Goal: Communication & Community: Answer question/provide support

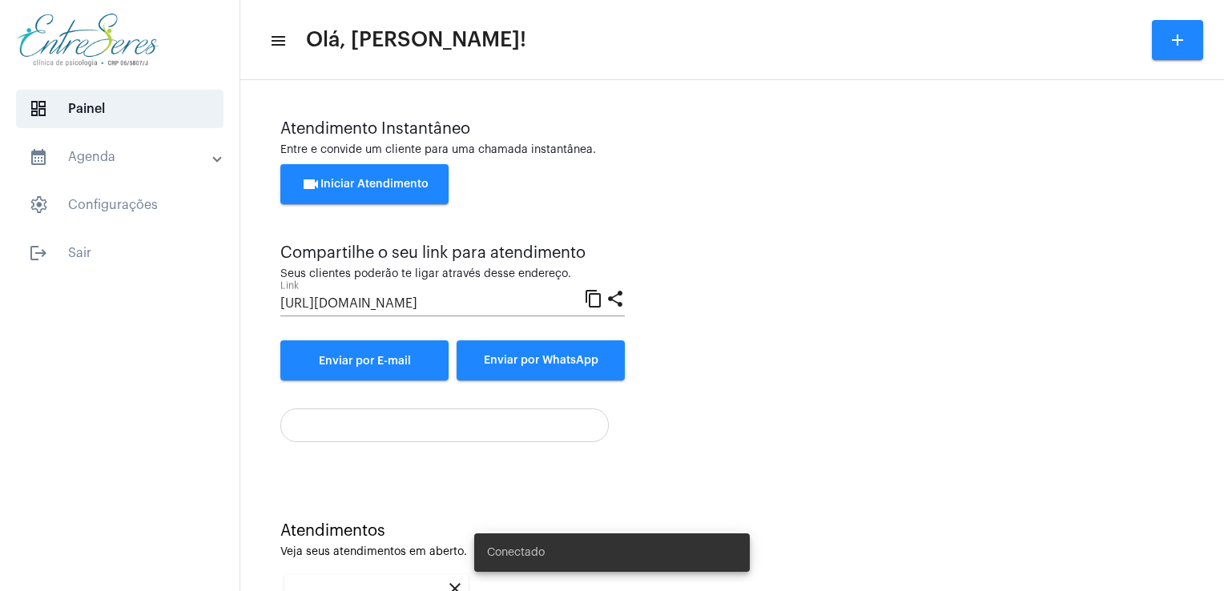
scroll to position [213, 0]
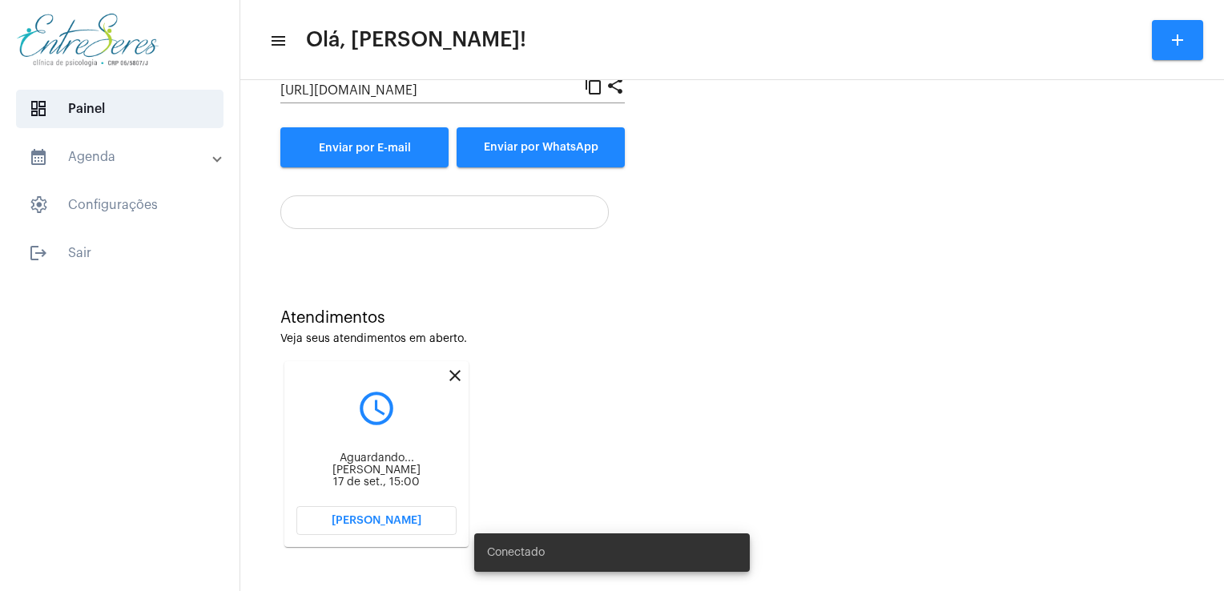
click at [390, 517] on span "[PERSON_NAME]" at bounding box center [377, 520] width 90 height 11
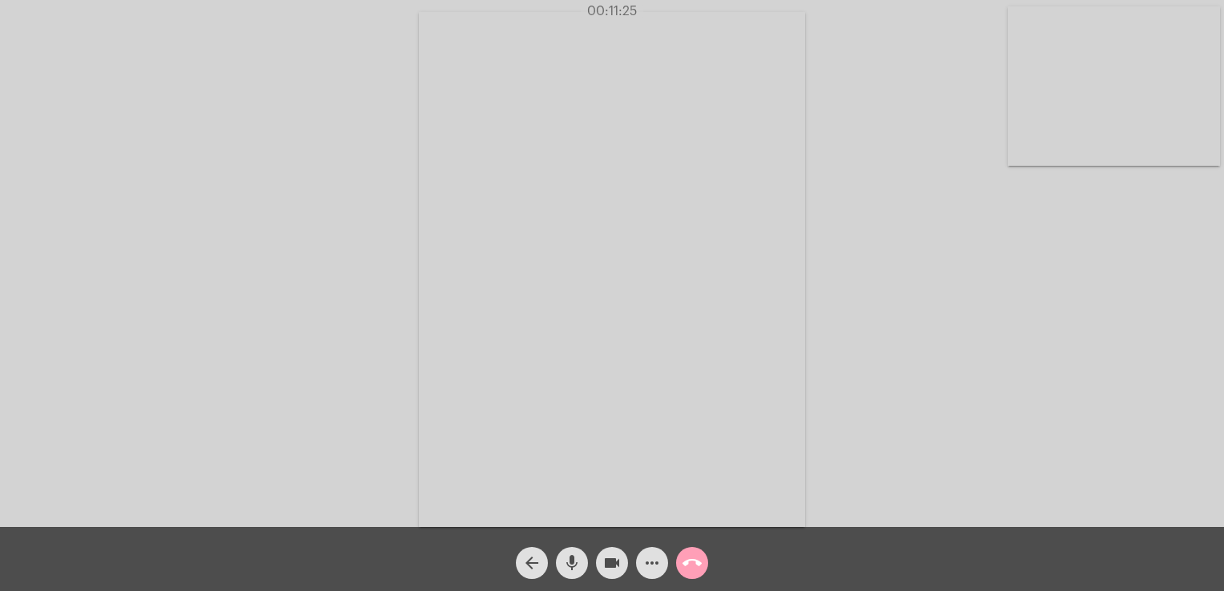
click at [686, 565] on mat-icon "call_end" at bounding box center [691, 562] width 19 height 19
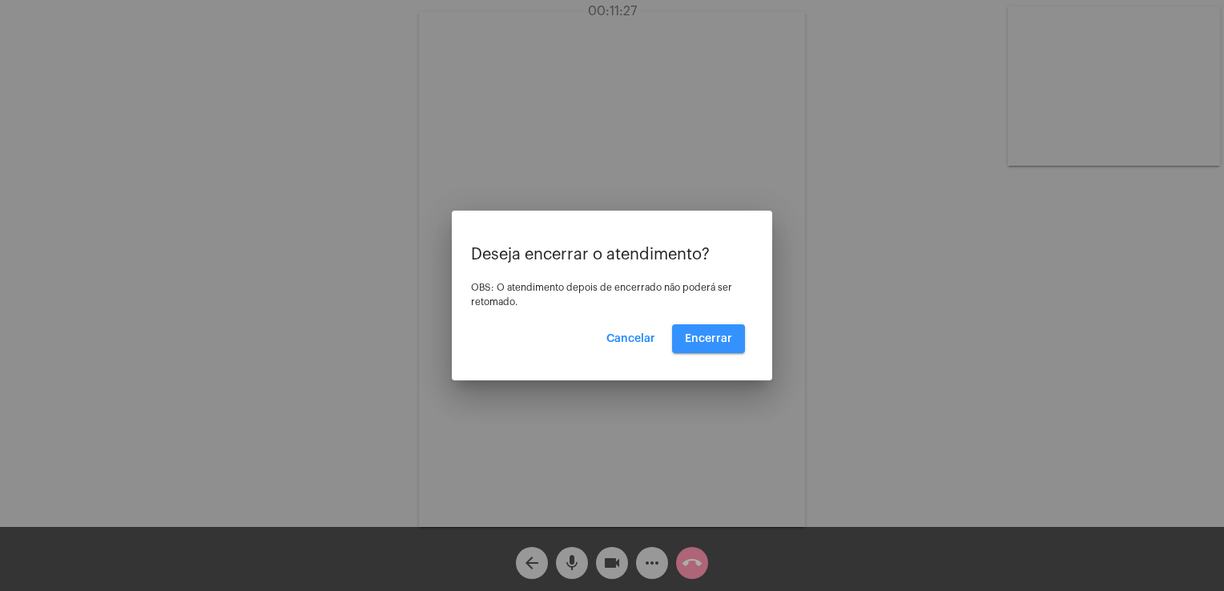
click at [710, 342] on span "Encerrar" at bounding box center [708, 338] width 47 height 11
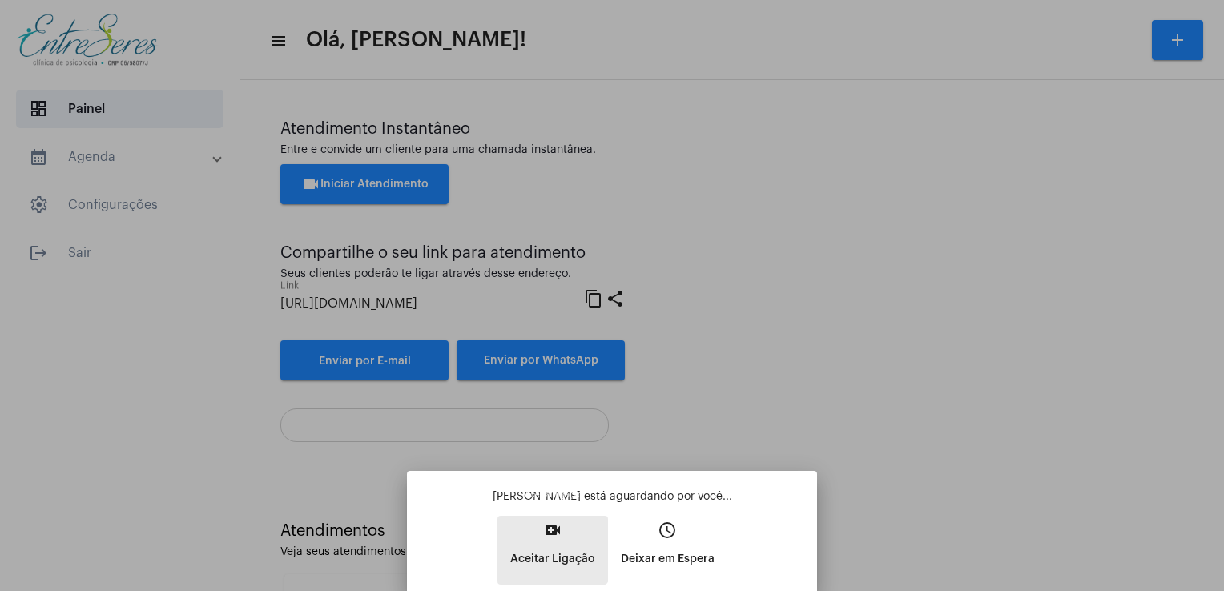
click at [546, 531] on mat-icon "video_call" at bounding box center [552, 530] width 19 height 19
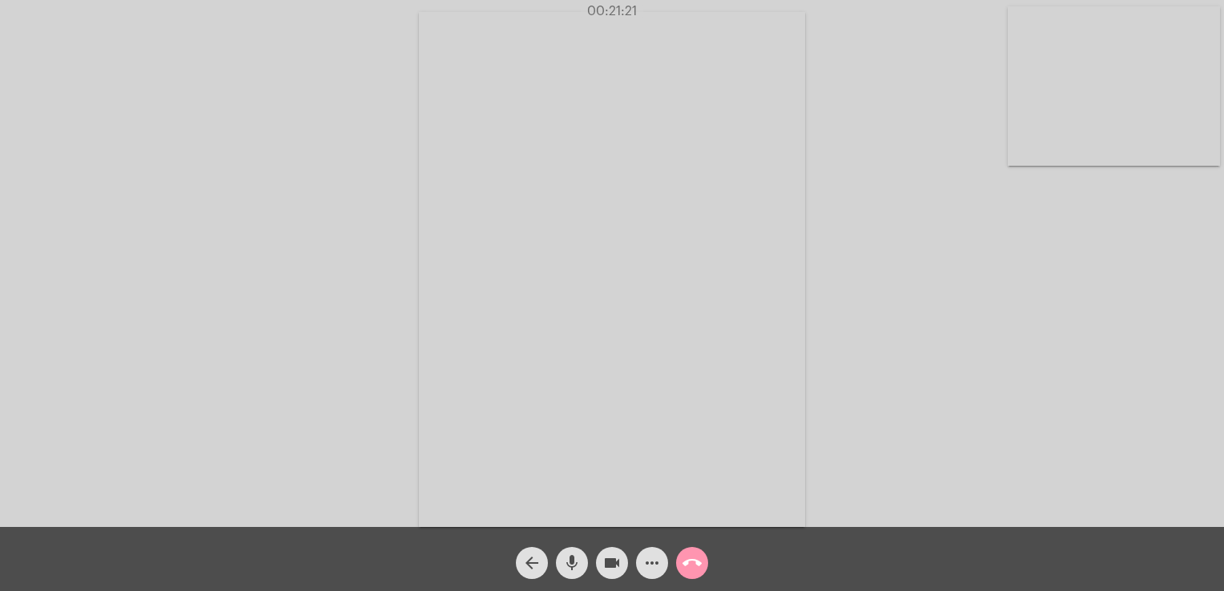
click at [682, 561] on button "call_end" at bounding box center [692, 563] width 32 height 32
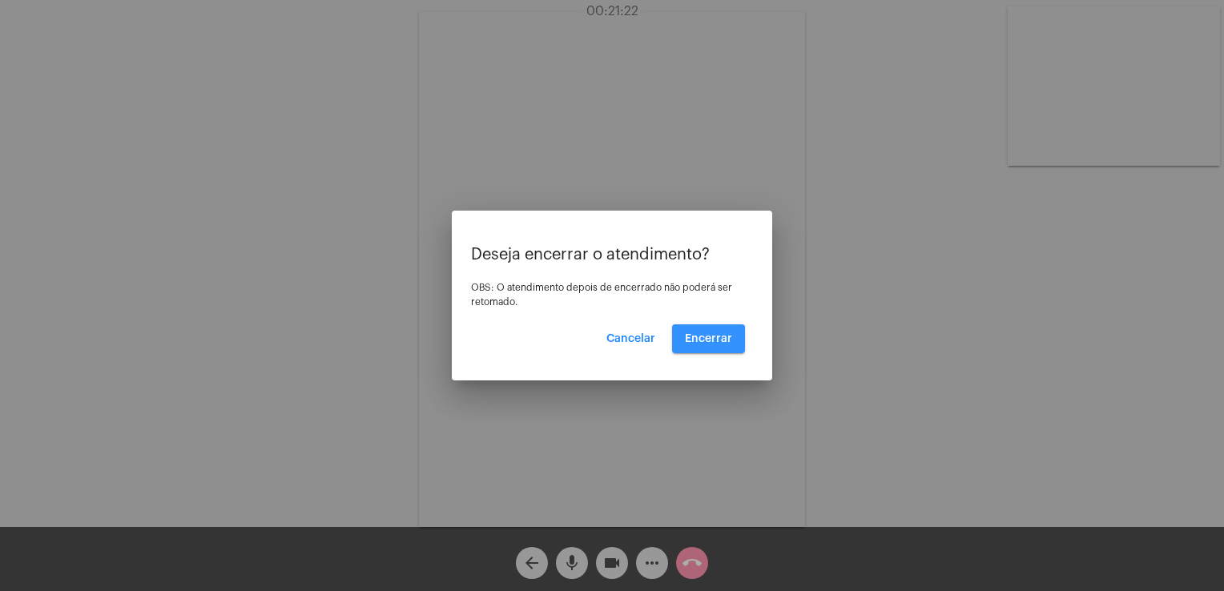
click at [695, 347] on button "Encerrar" at bounding box center [708, 338] width 73 height 29
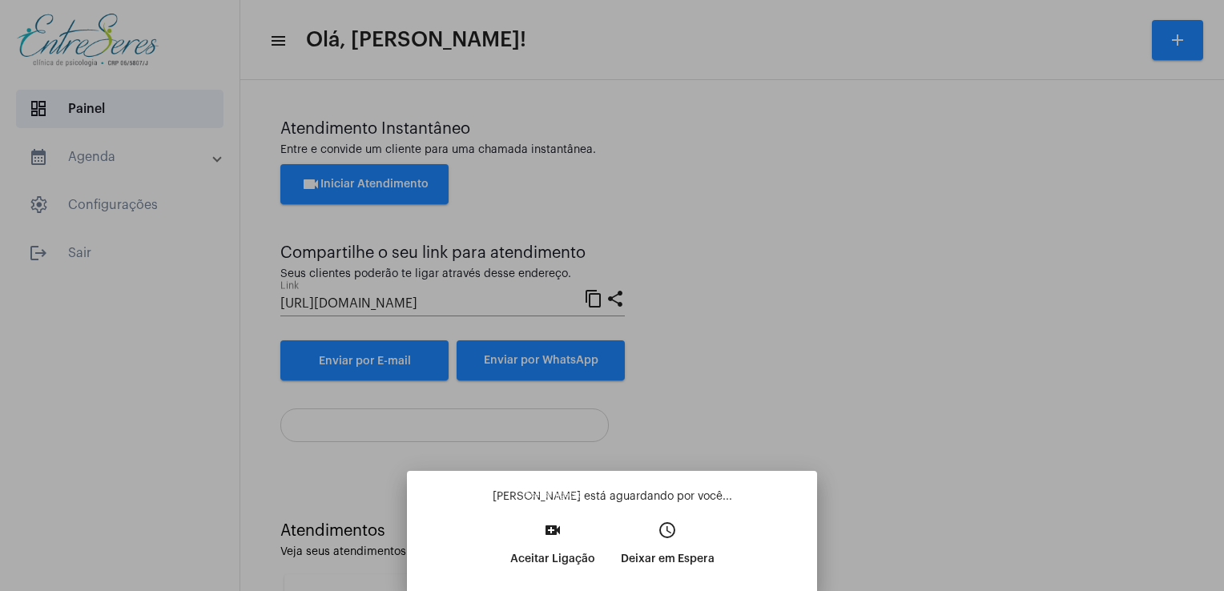
click at [555, 545] on p "Aceitar Ligação" at bounding box center [552, 559] width 85 height 29
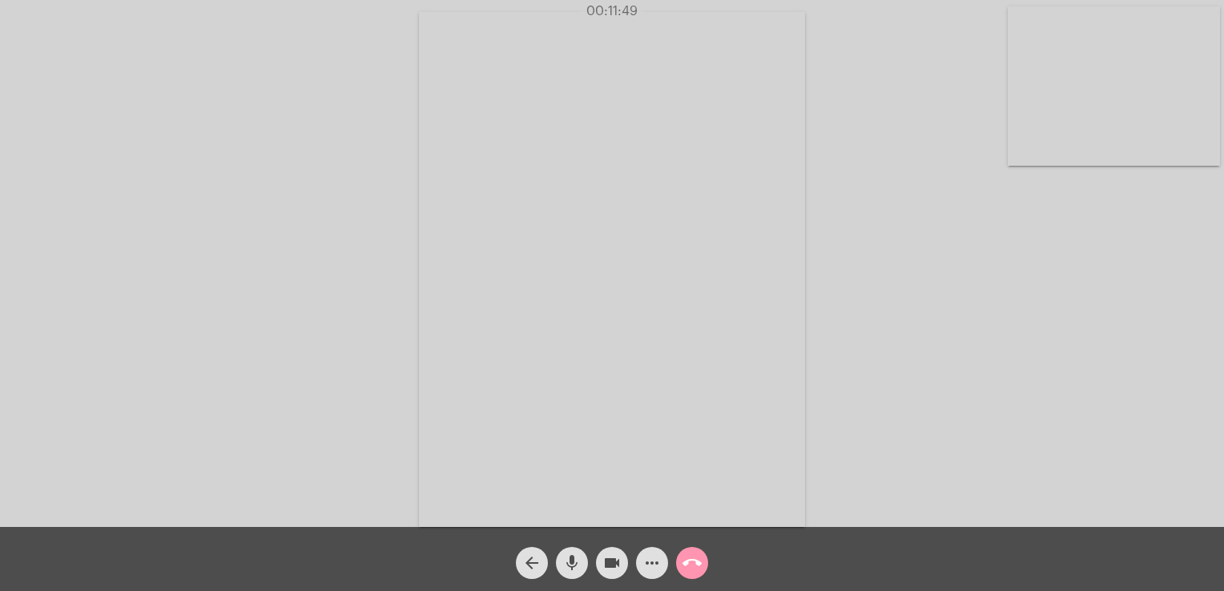
click at [698, 553] on span "call_end" at bounding box center [691, 563] width 19 height 32
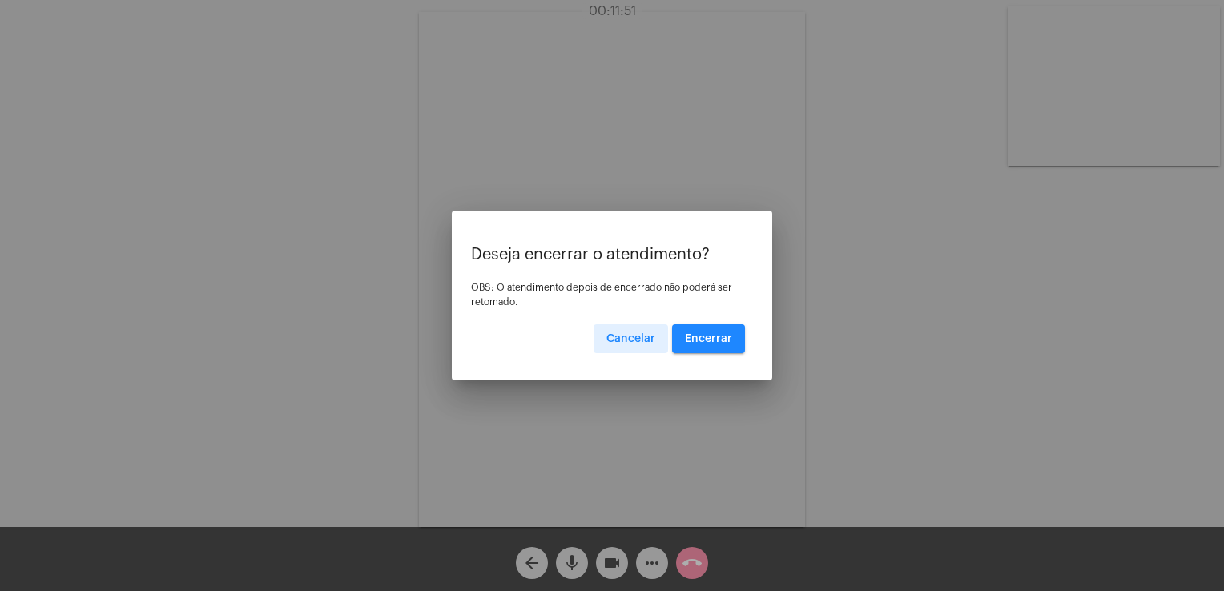
click at [702, 344] on button "Encerrar" at bounding box center [708, 338] width 73 height 29
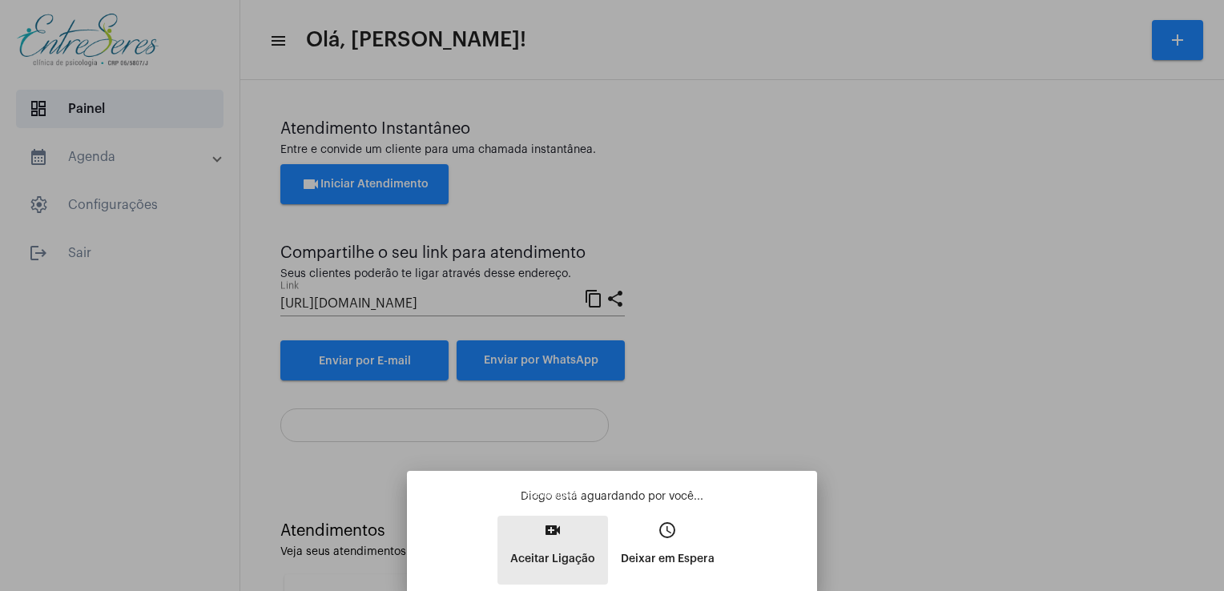
click at [553, 555] on p "Aceitar Ligação" at bounding box center [552, 559] width 85 height 29
